Goal: Book appointment/travel/reservation

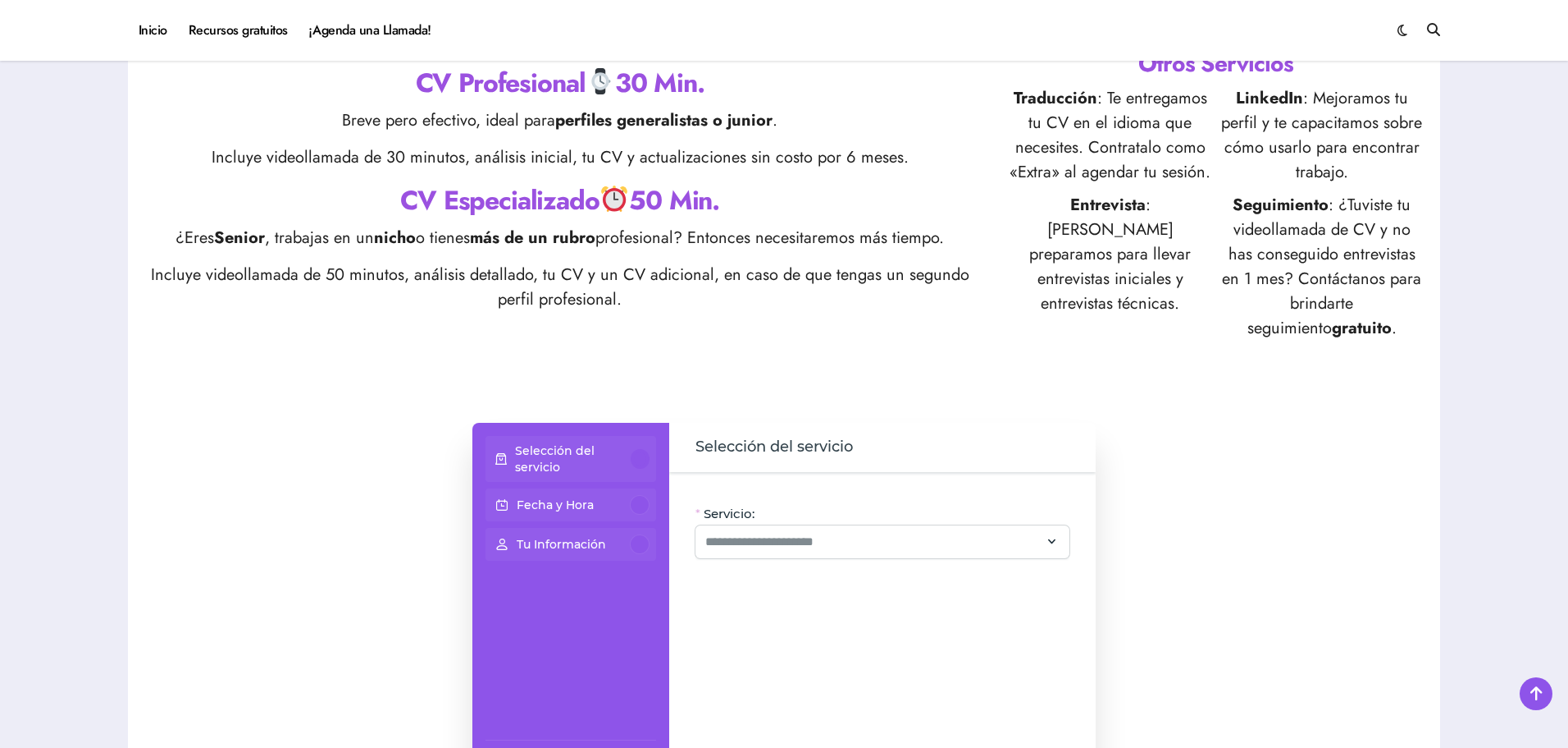
scroll to position [739, 0]
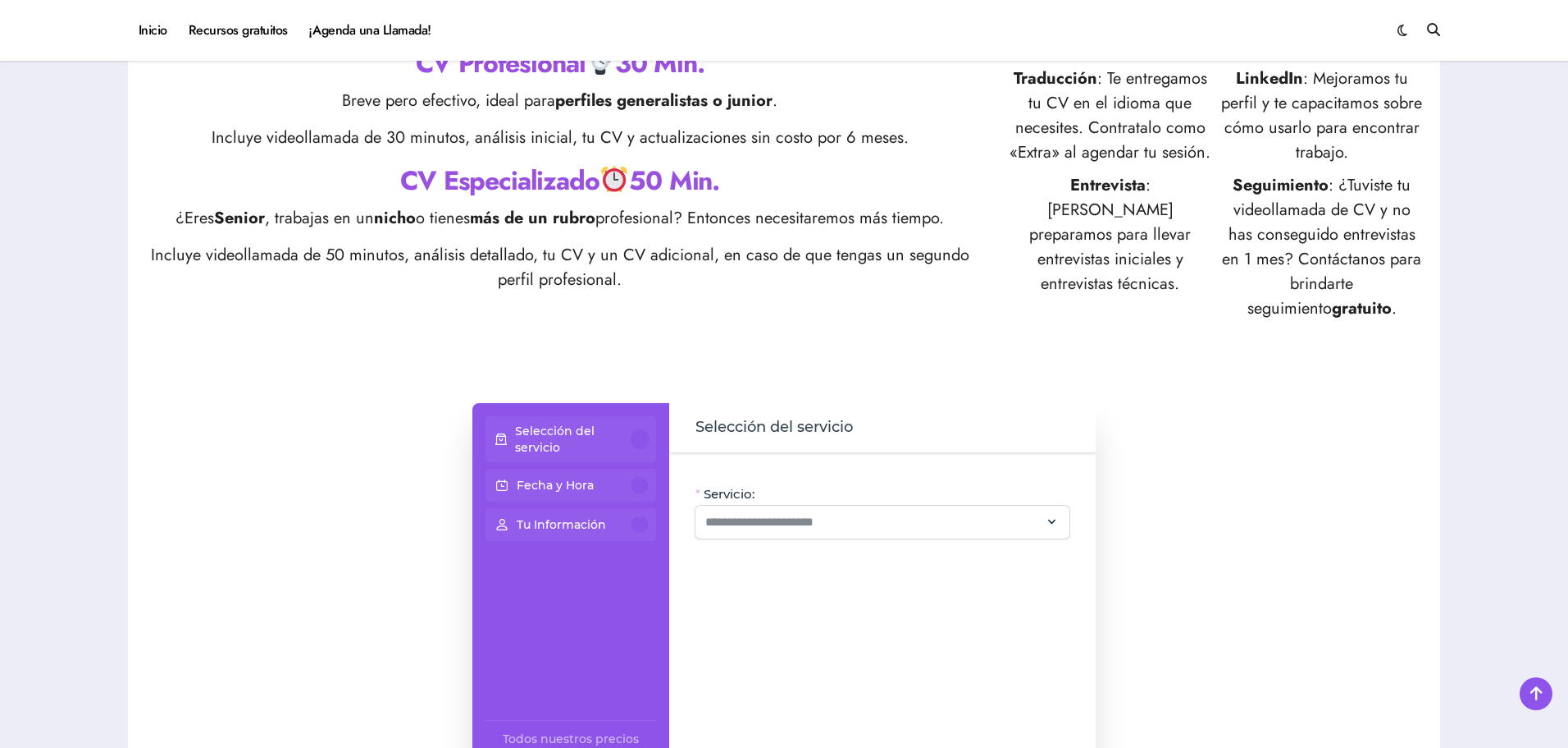
click at [762, 428] on span "Selección del servicio" at bounding box center [774, 427] width 158 height 23
click at [847, 498] on div "Servicio:" at bounding box center [883, 511] width 374 height 53
click at [855, 511] on div at bounding box center [883, 522] width 374 height 33
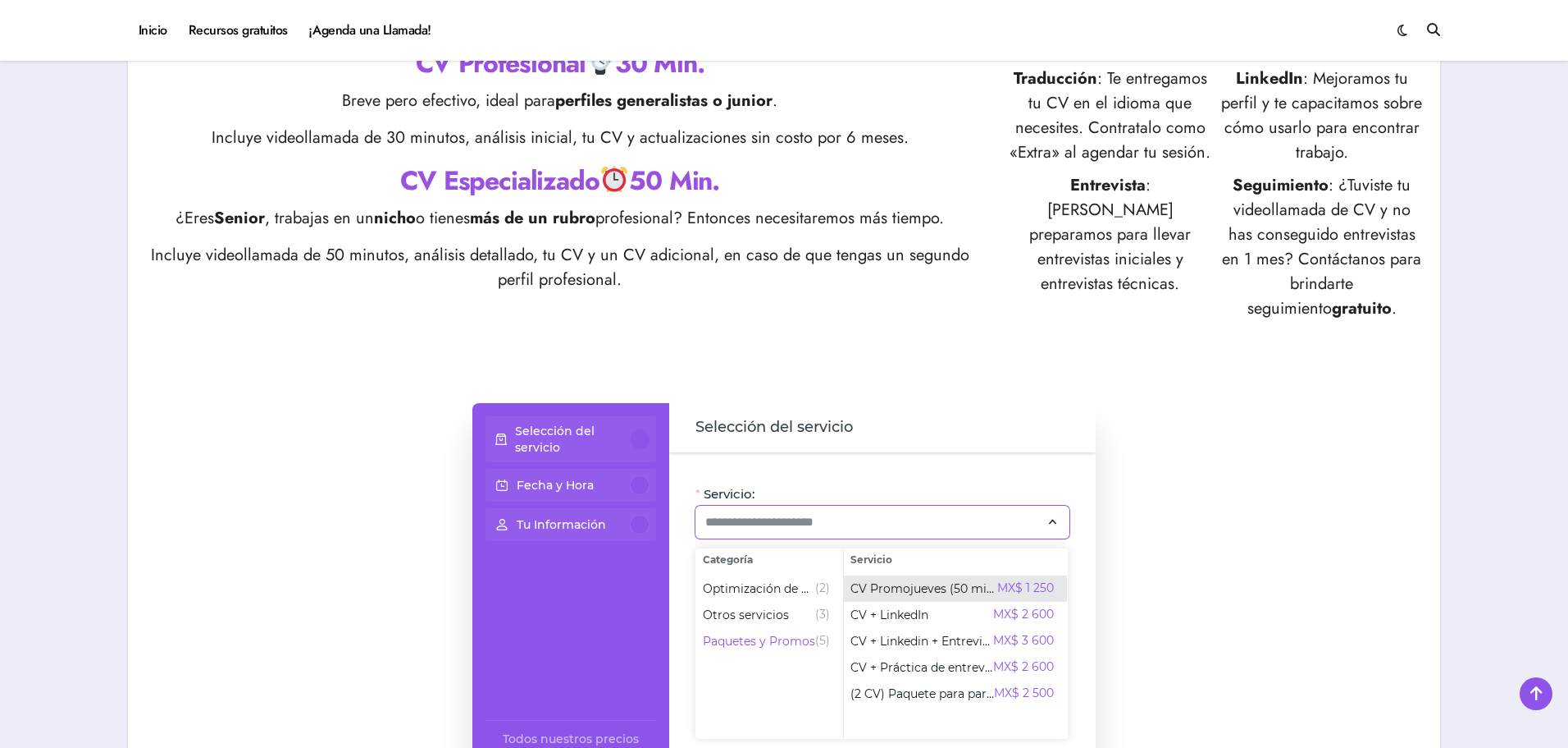
click at [977, 594] on span "CV Promojueves (50 min)" at bounding box center [924, 588] width 147 height 17
type input "**********"
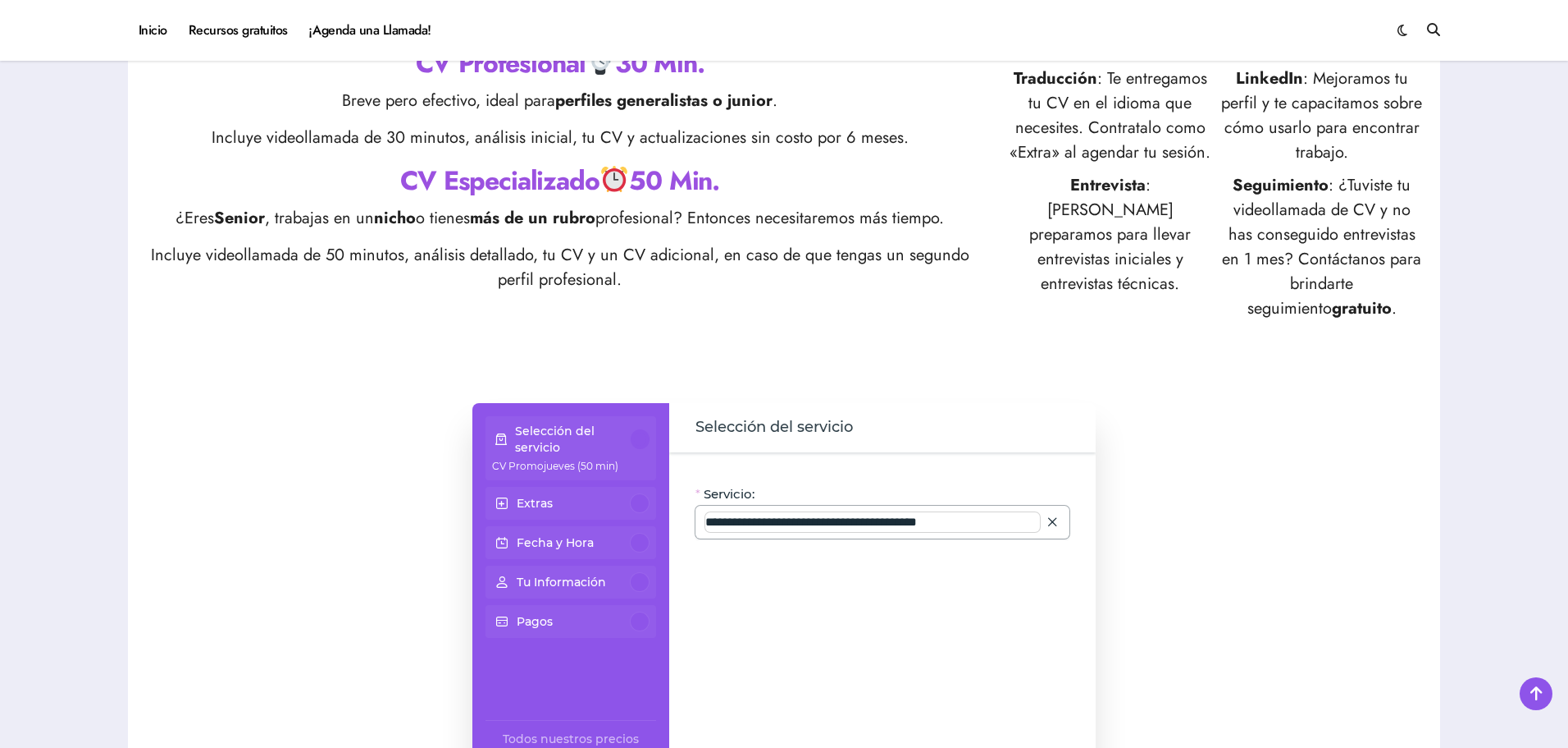
click at [1023, 518] on input "**********" at bounding box center [872, 522] width 335 height 20
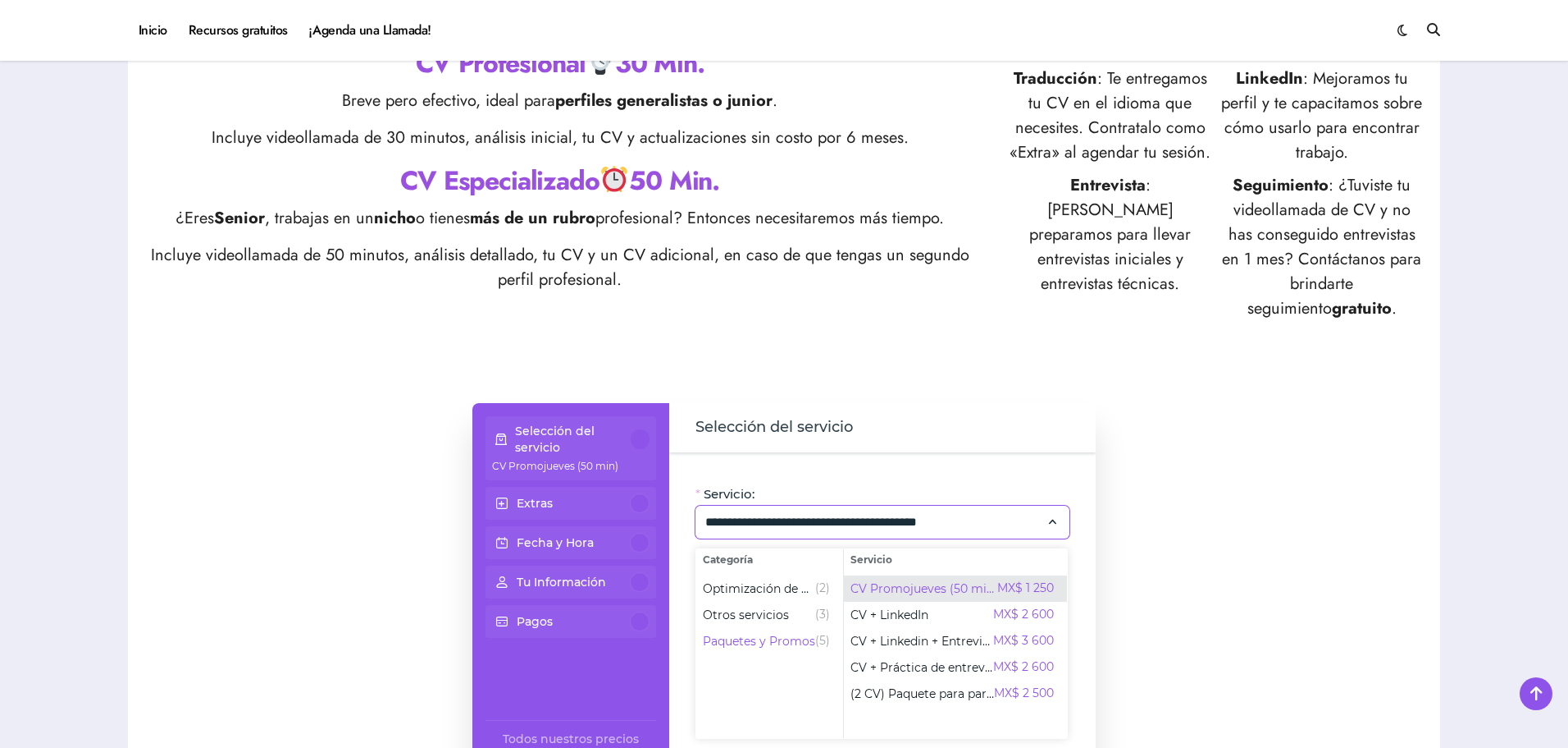
drag, startPoint x: 963, startPoint y: 590, endPoint x: 1074, endPoint y: 518, distance: 132.3
click at [964, 588] on span "CV Promojueves (50 min)" at bounding box center [924, 588] width 147 height 17
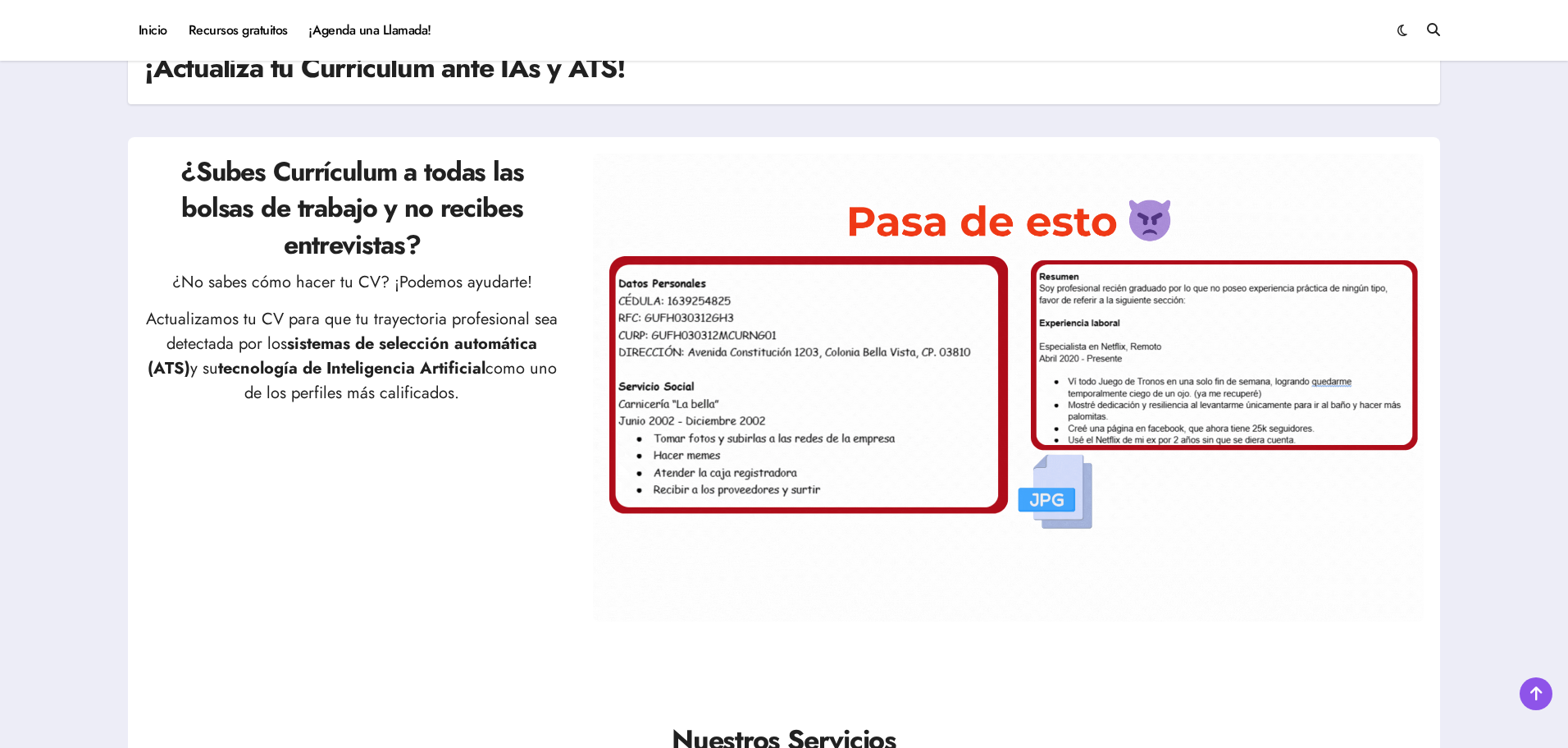
scroll to position [0, 0]
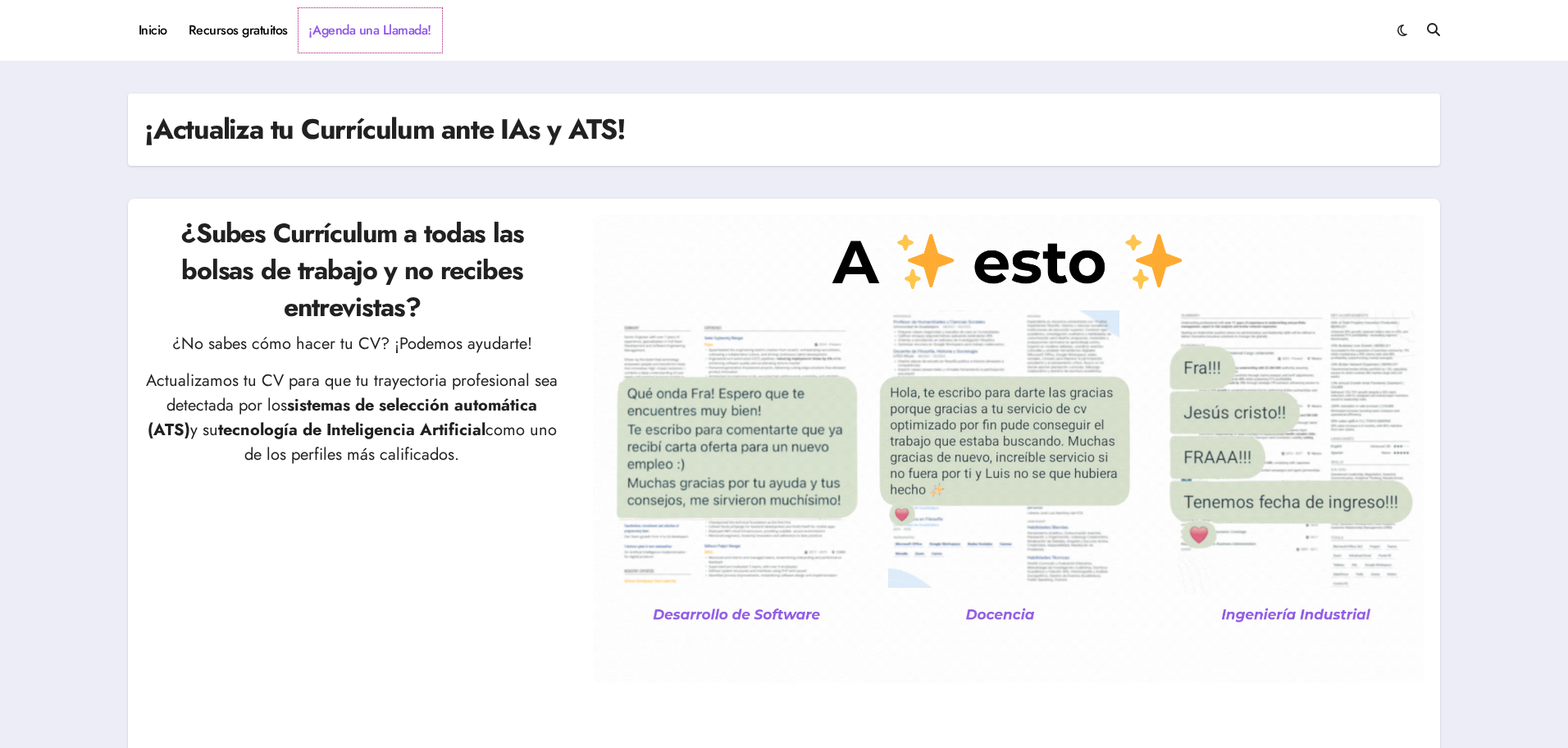
click at [399, 20] on link "¡Agenda una Llamada!" at bounding box center [370, 30] width 144 height 44
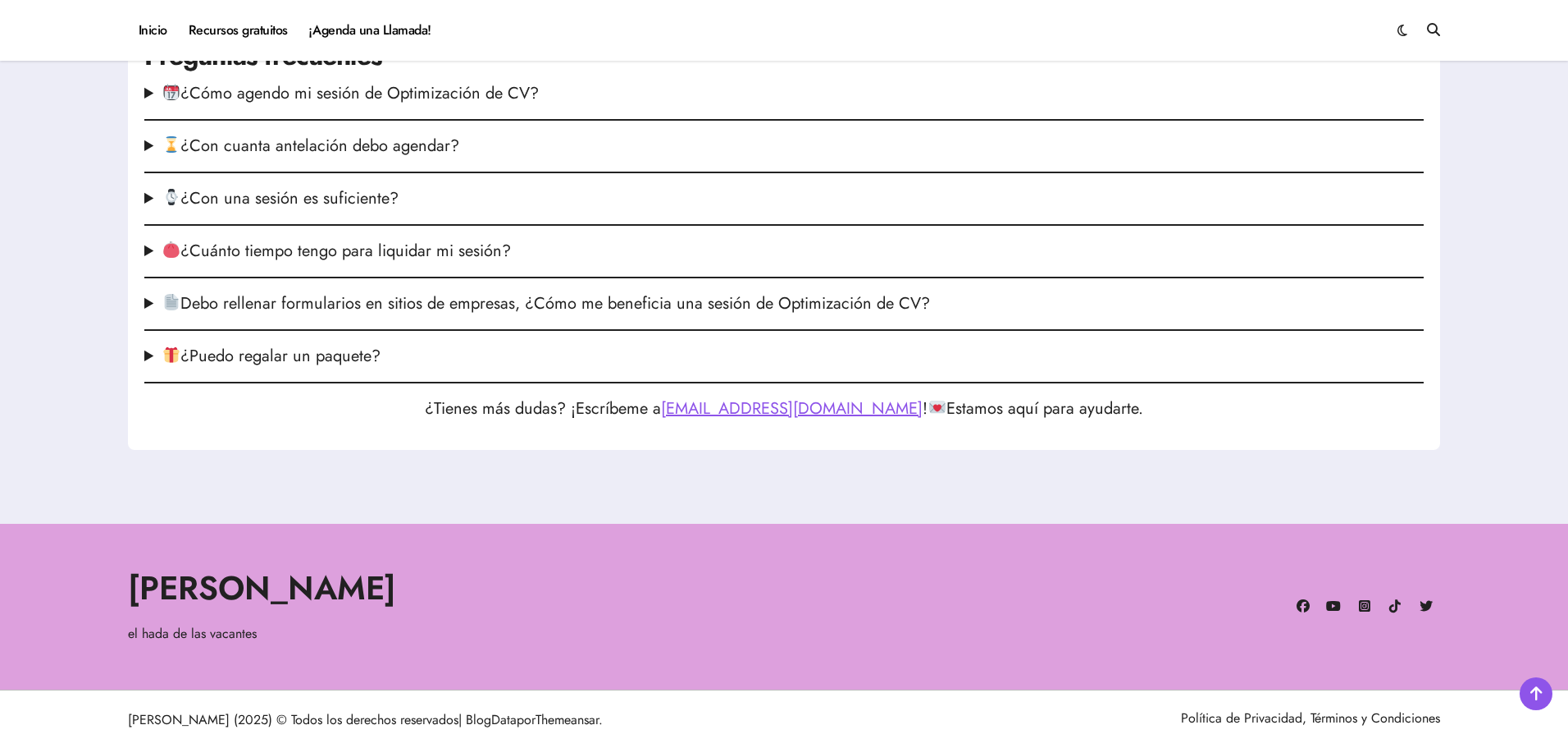
scroll to position [2185, 0]
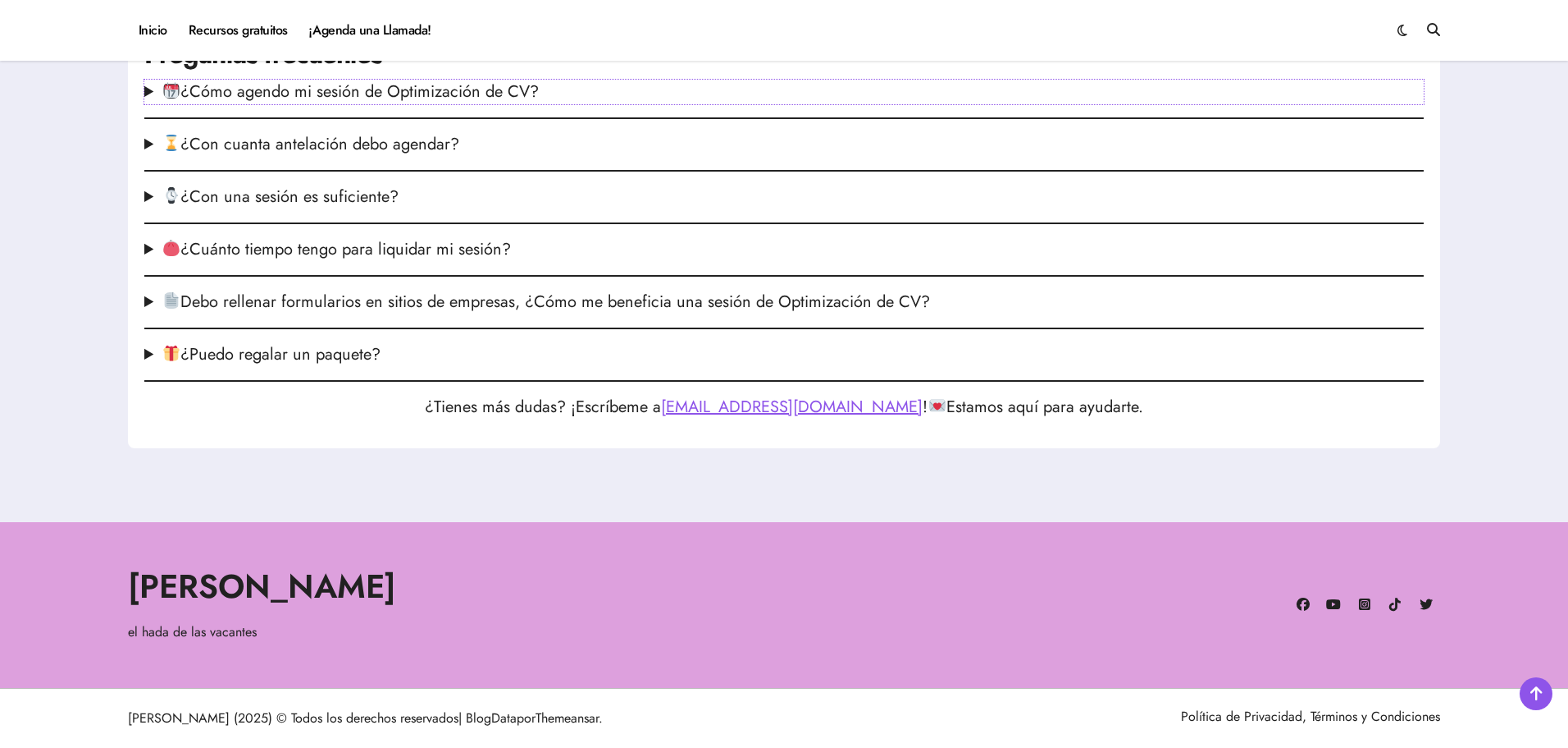
click at [147, 99] on summary "¿Cómo agendo mi sesión de Optimización de CV?" at bounding box center [784, 91] width 1280 height 24
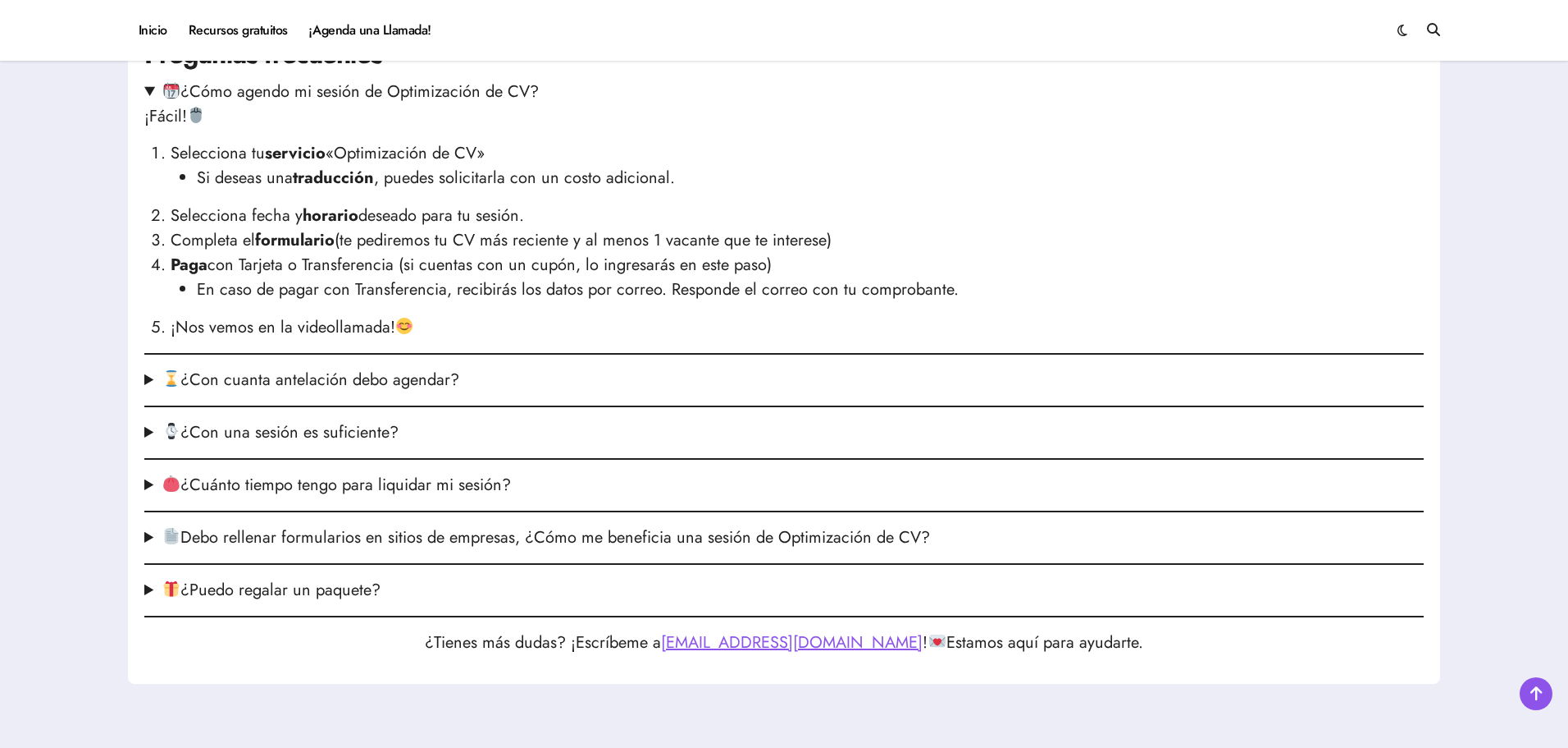
click at [467, 386] on summary "¿Con cuanta antelación debo agendar?" at bounding box center [784, 379] width 1280 height 24
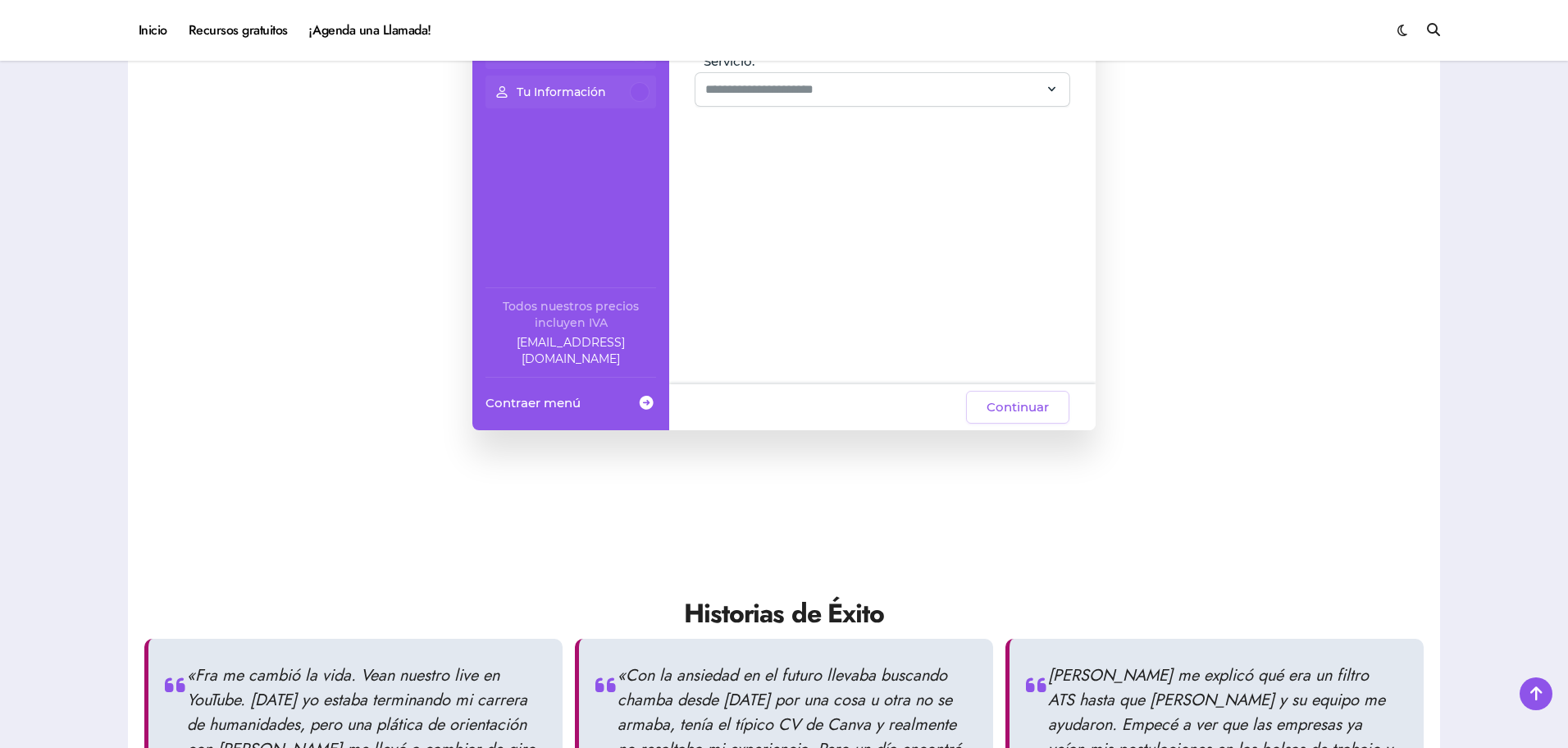
scroll to position [873, 0]
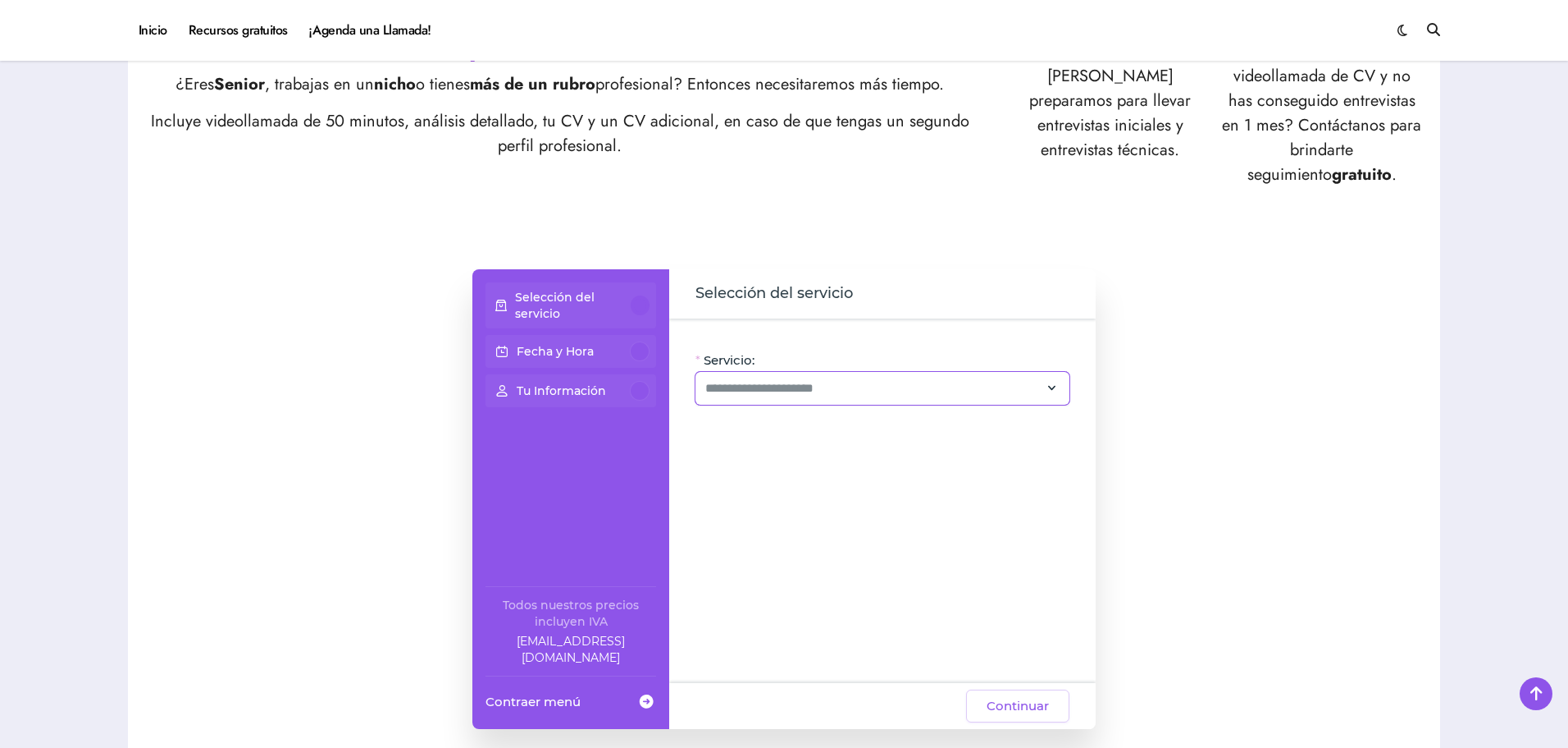
click at [756, 398] on div at bounding box center [883, 388] width 374 height 33
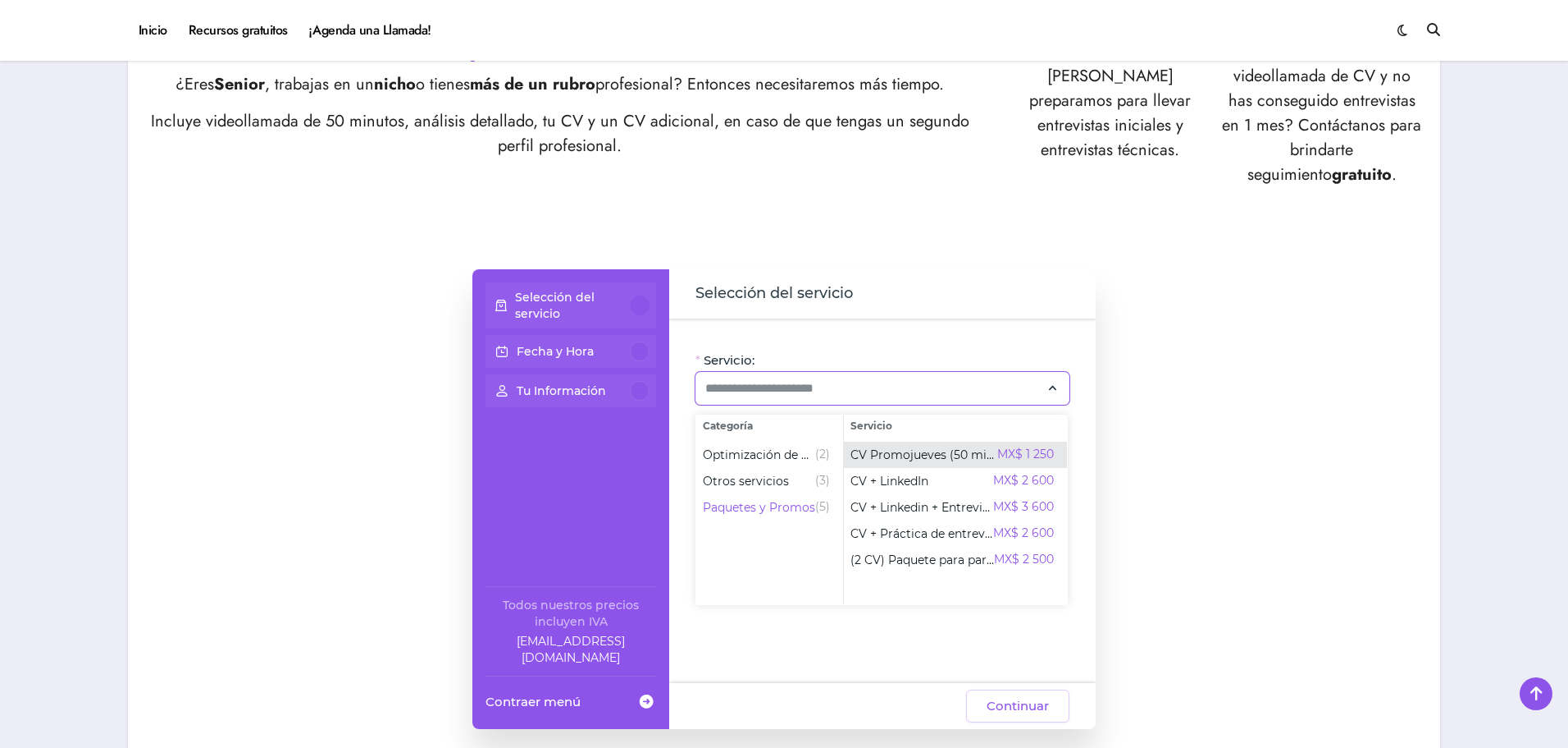
click at [913, 459] on span "CV Promojueves (50 min)" at bounding box center [924, 455] width 147 height 17
type input "**********"
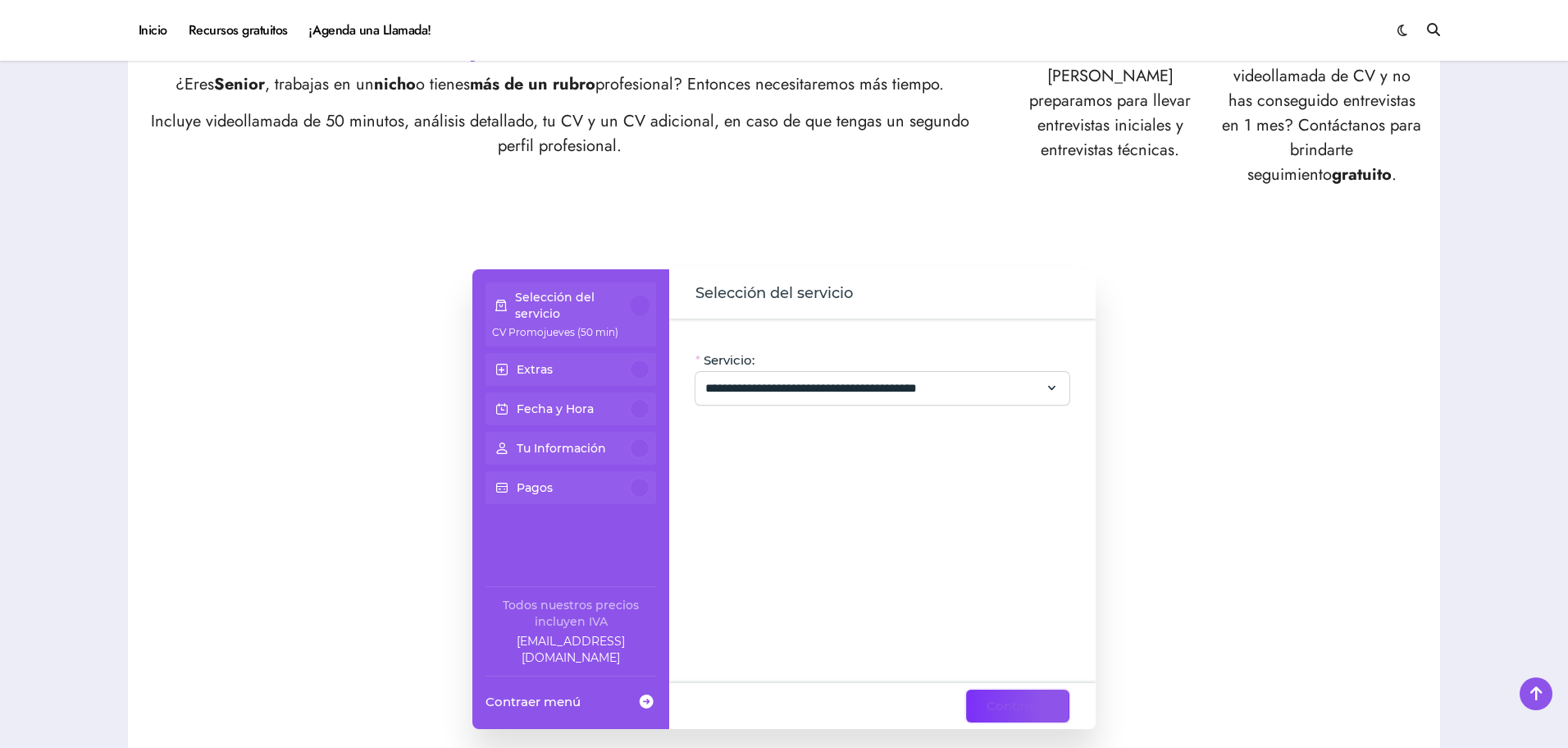
click at [1017, 700] on span "Continuar" at bounding box center [1017, 706] width 63 height 20
click at [1044, 710] on span "Continuar" at bounding box center [1017, 706] width 63 height 20
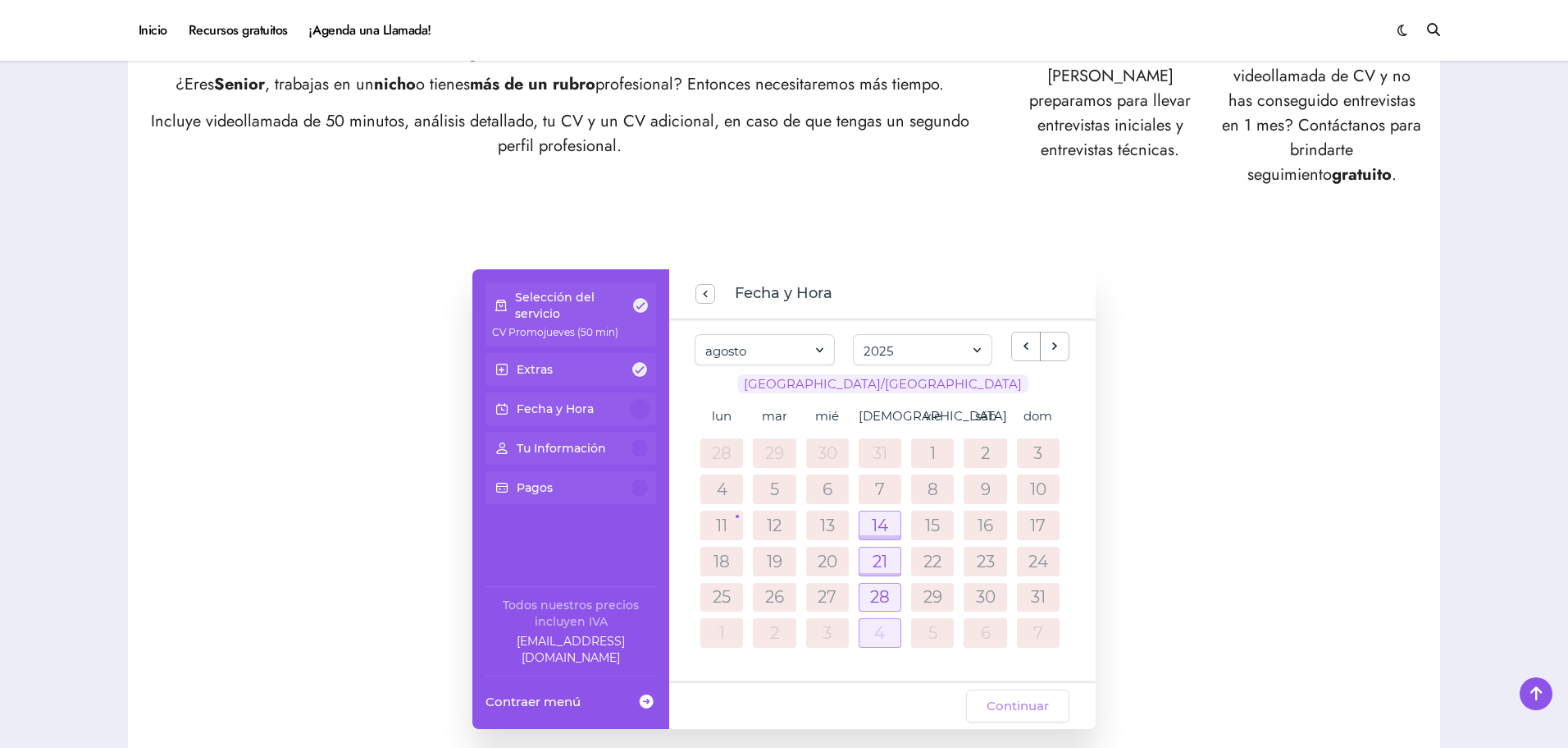
click at [931, 525] on link "15" at bounding box center [933, 526] width 15 height 17
click at [881, 529] on div at bounding box center [880, 525] width 41 height 28
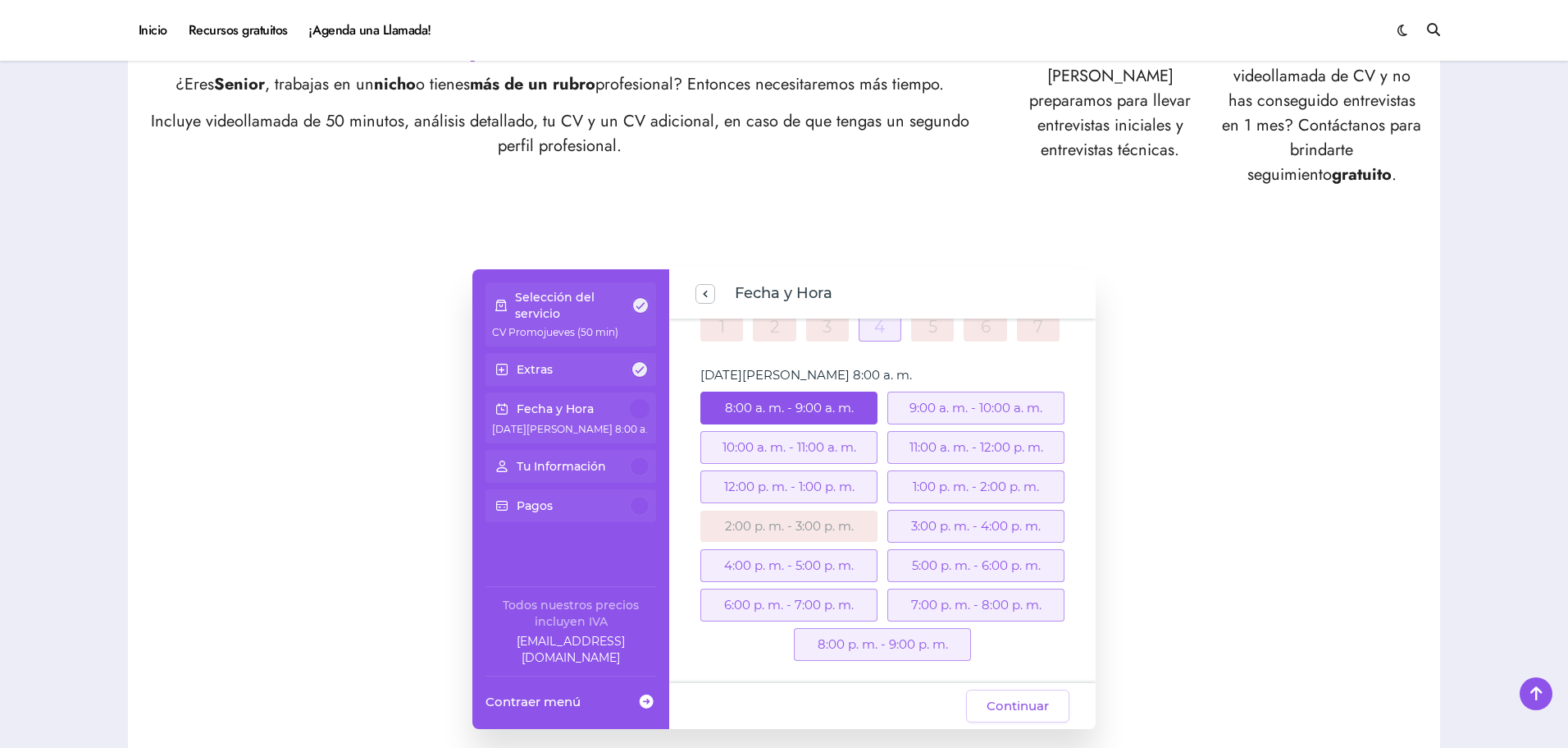
scroll to position [310, 0]
click at [933, 599] on div "7:00 p. m. - 8:00 p. m." at bounding box center [976, 600] width 177 height 33
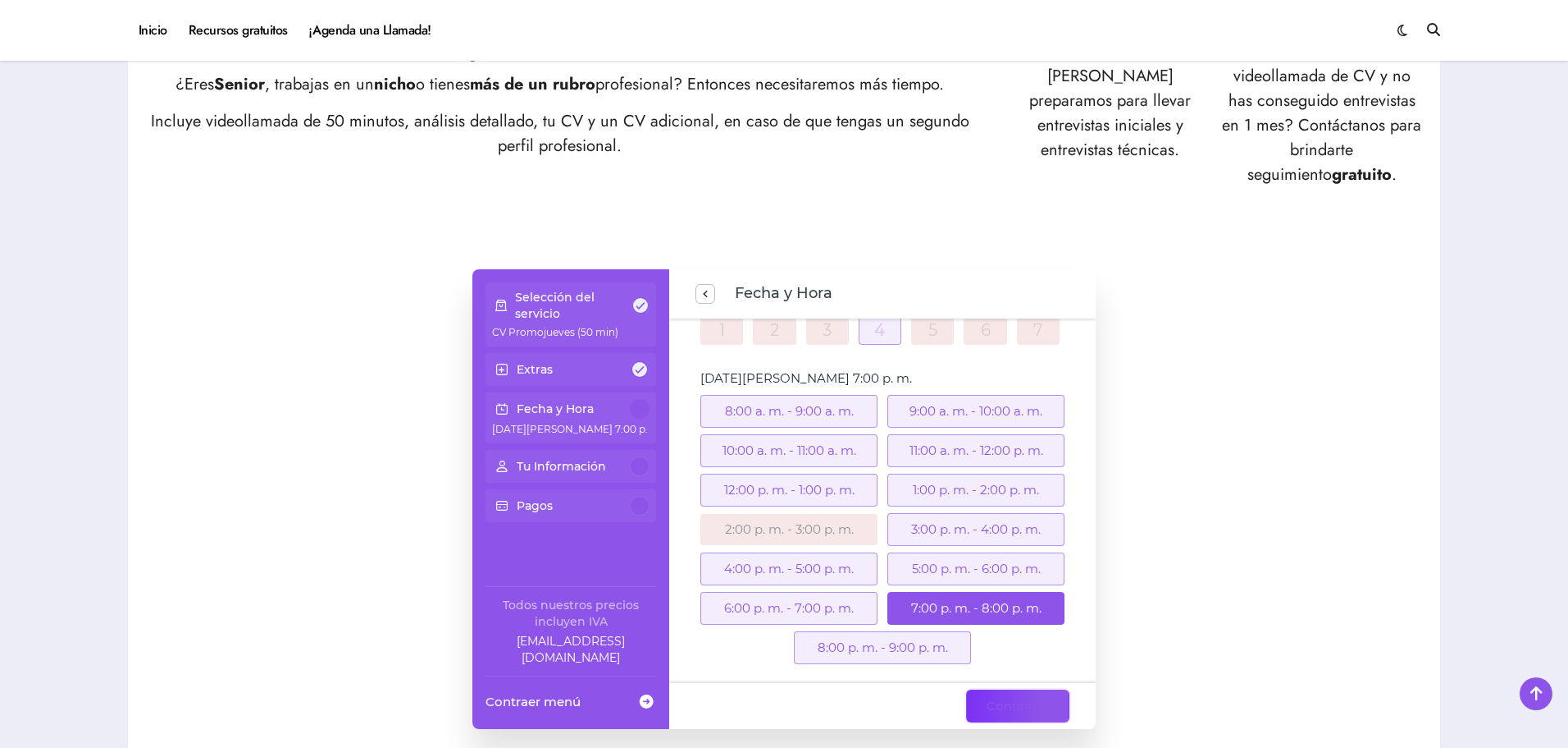
click at [1022, 708] on span "Continuar" at bounding box center [1017, 706] width 63 height 20
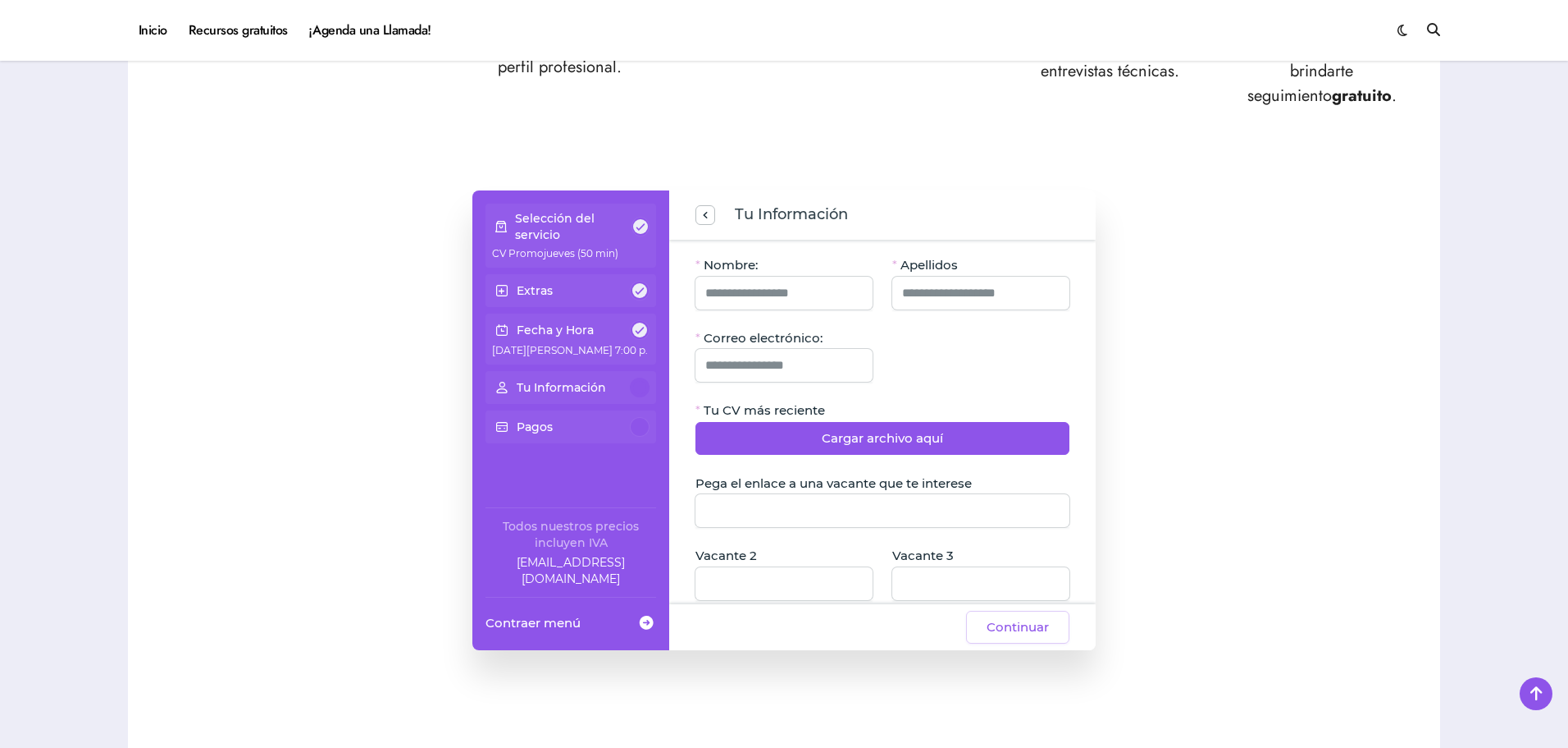
scroll to position [791, 0]
